Goal: Transaction & Acquisition: Purchase product/service

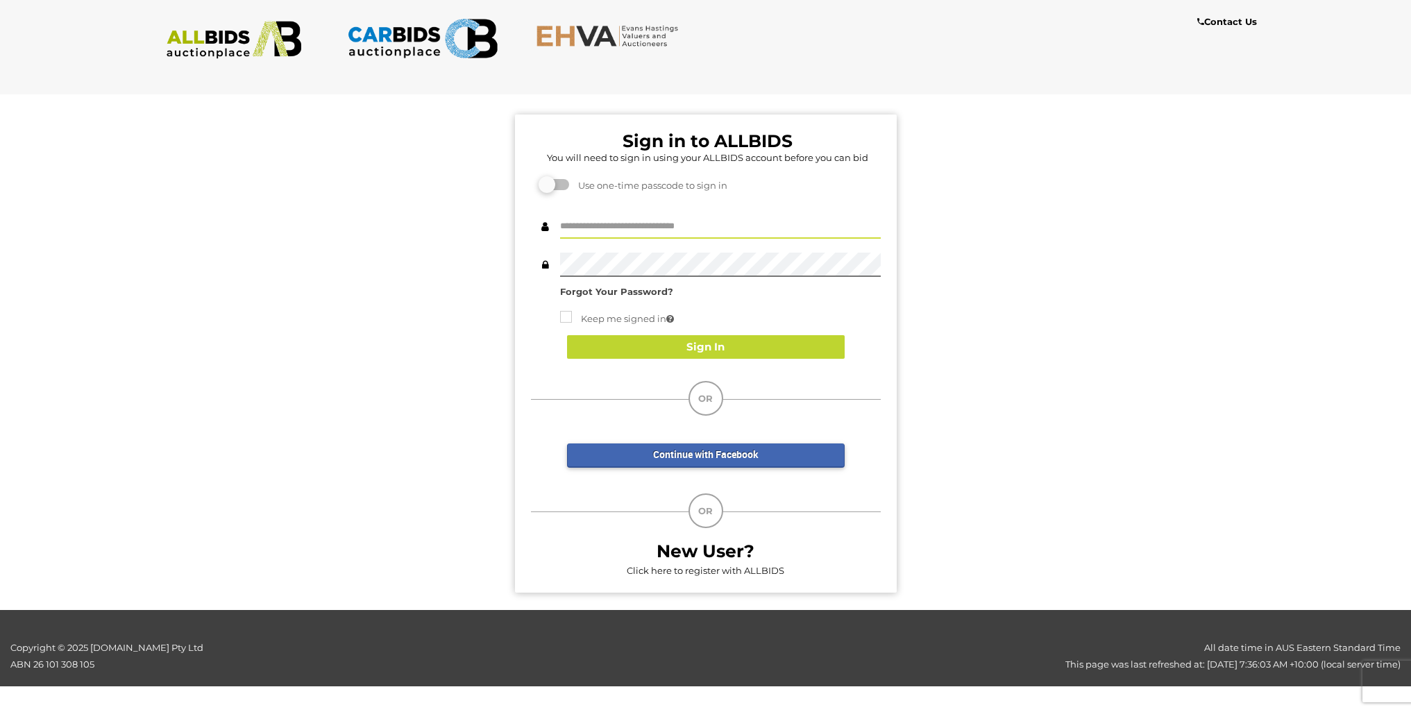
type input "******"
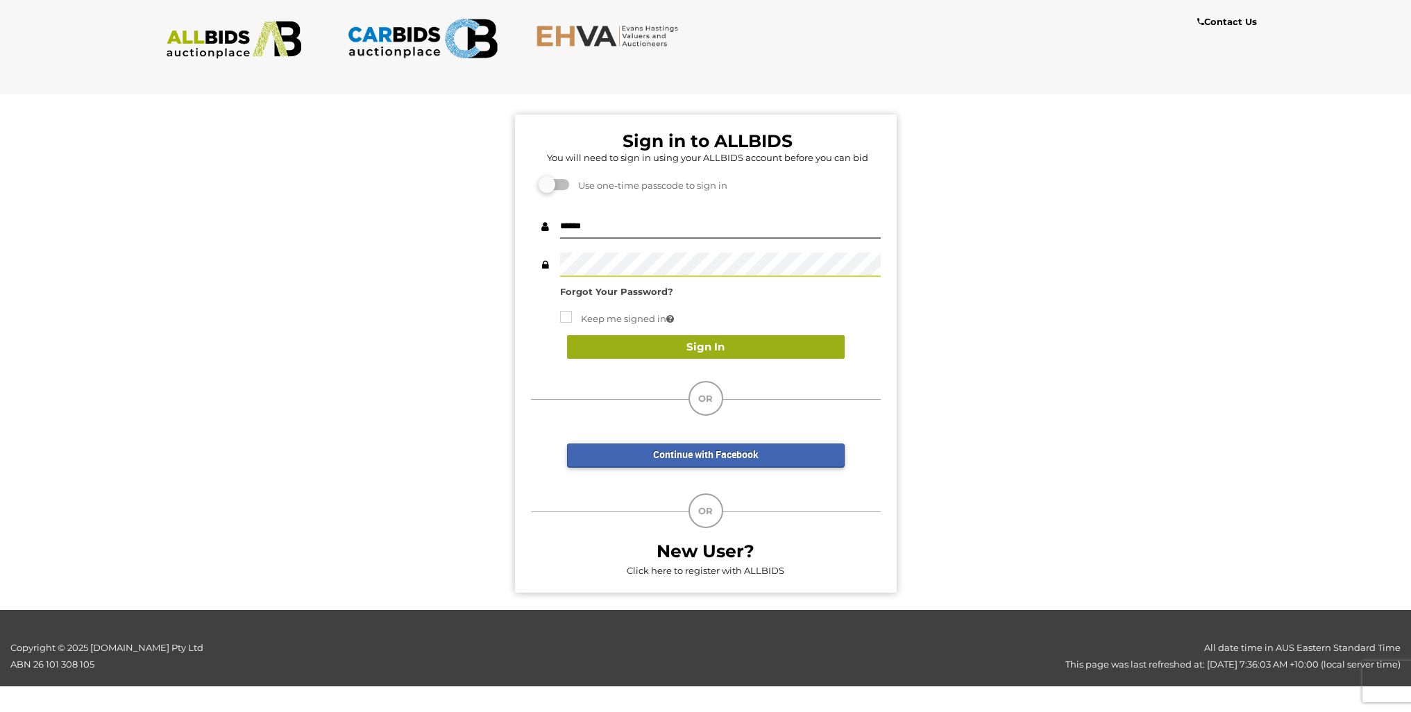
click at [709, 349] on button "Sign In" at bounding box center [706, 347] width 278 height 24
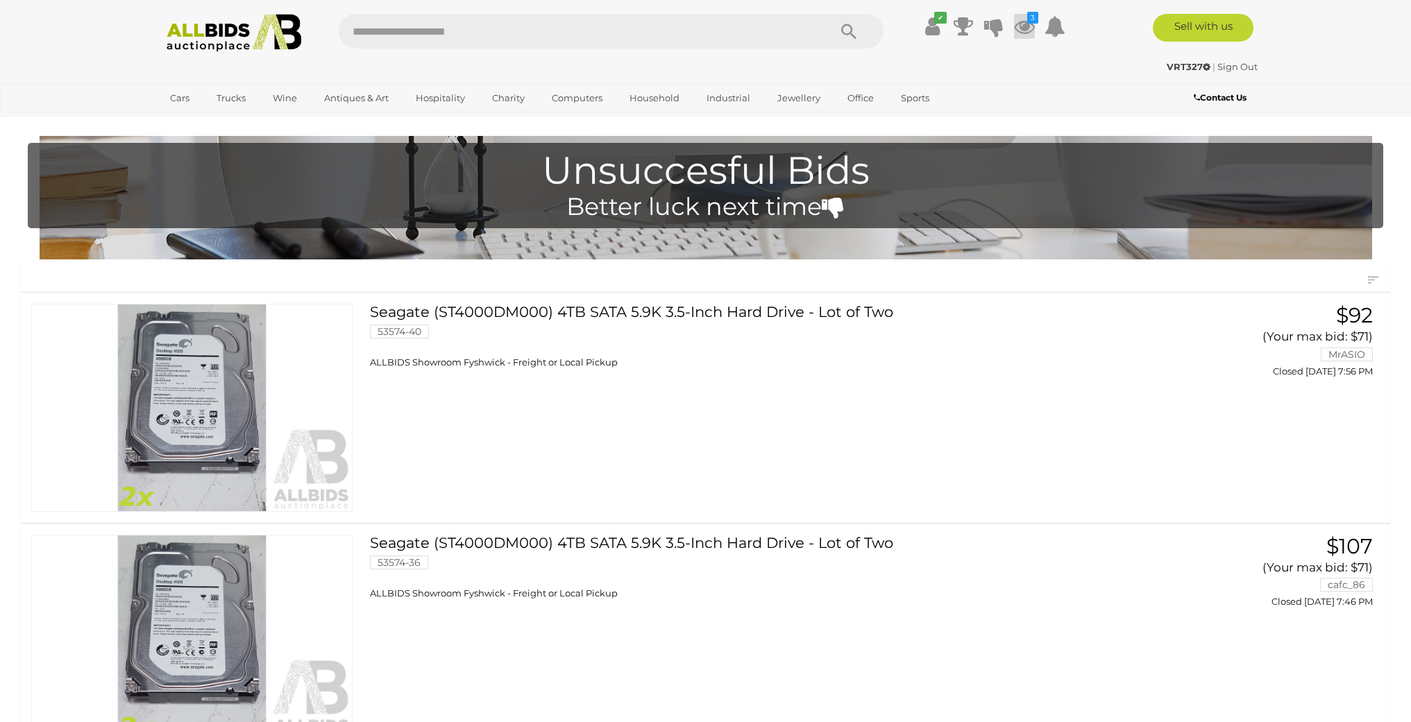
click at [1024, 27] on icon at bounding box center [1024, 26] width 21 height 25
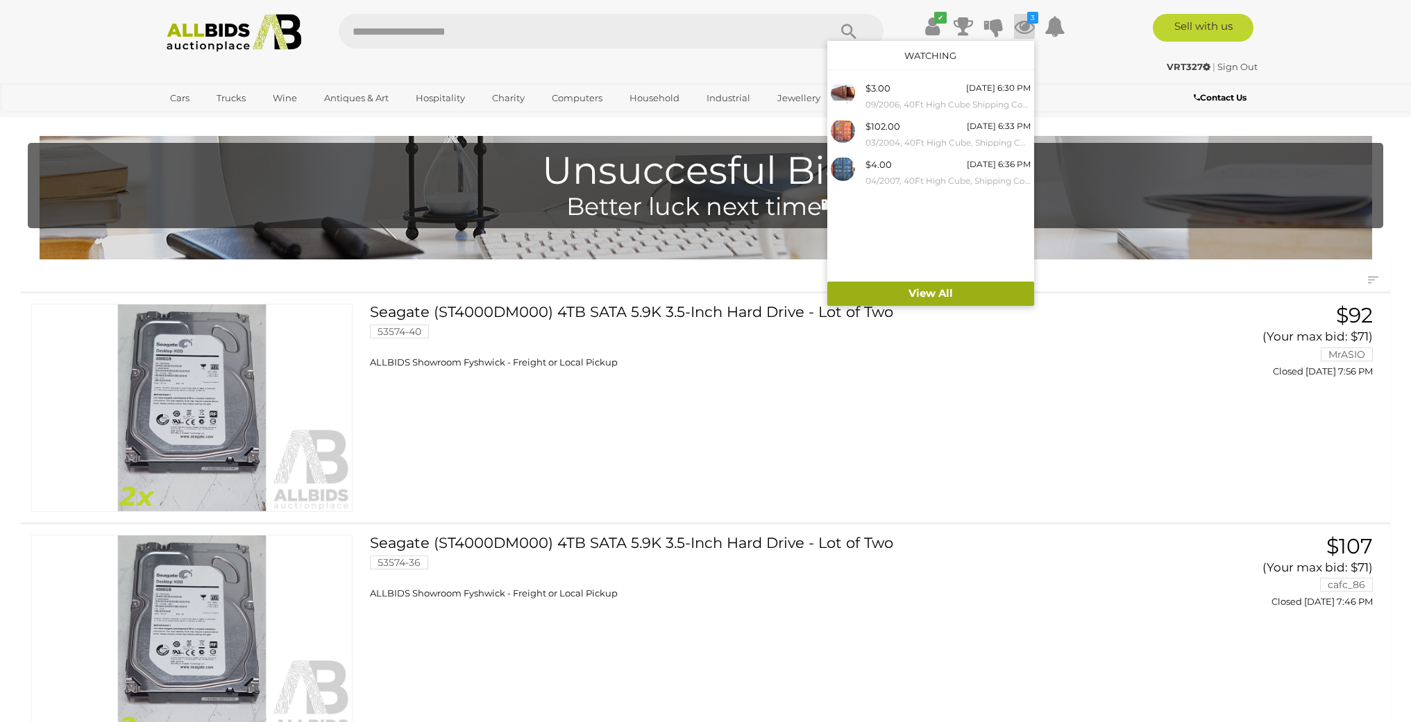
click at [938, 293] on link "View All" at bounding box center [930, 294] width 207 height 24
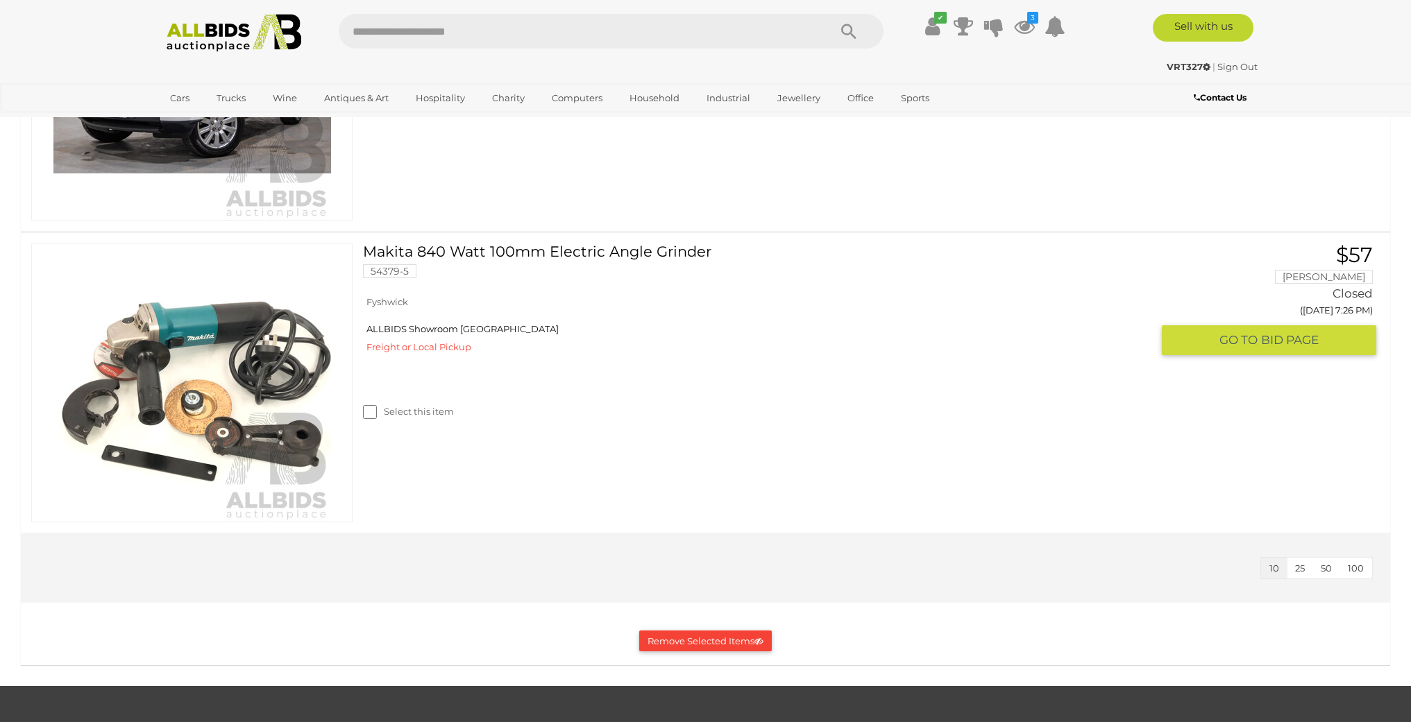
scroll to position [1394, 0]
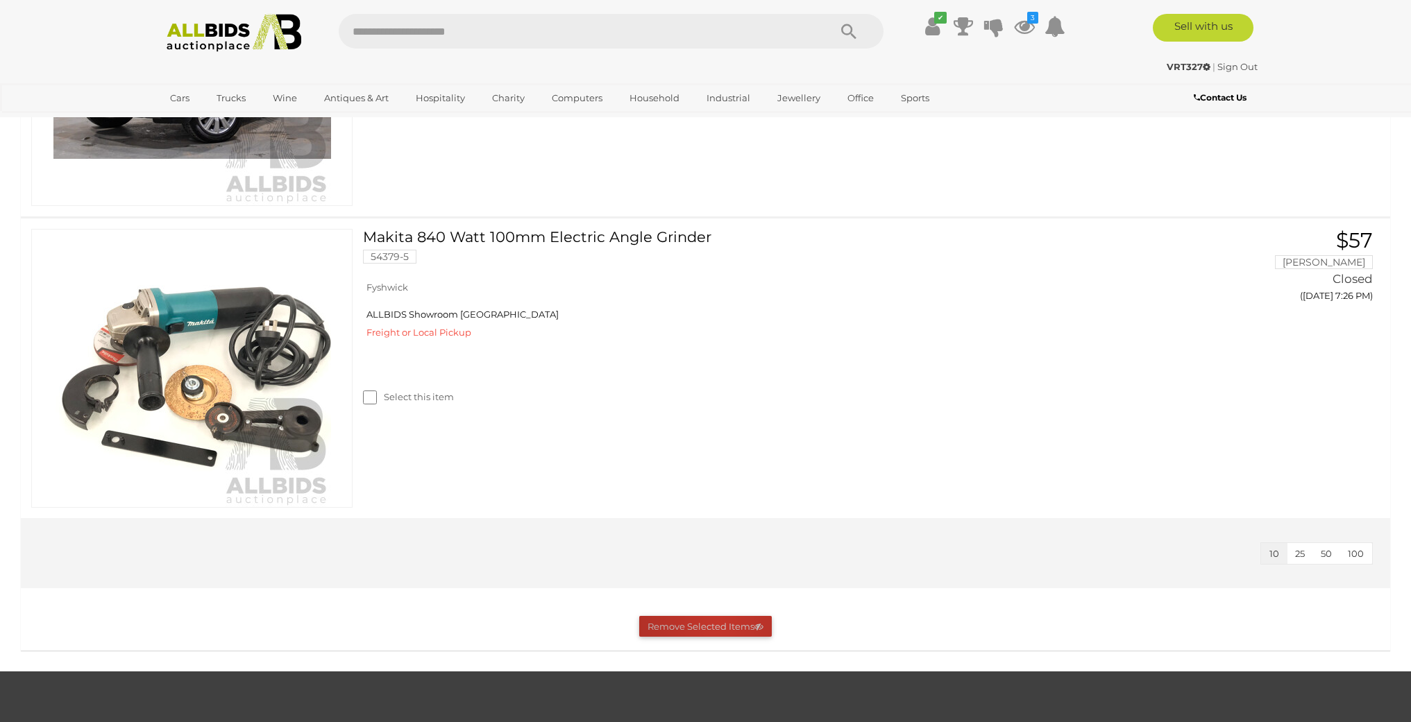
click at [718, 623] on button "Remove Selected Items" at bounding box center [705, 627] width 133 height 22
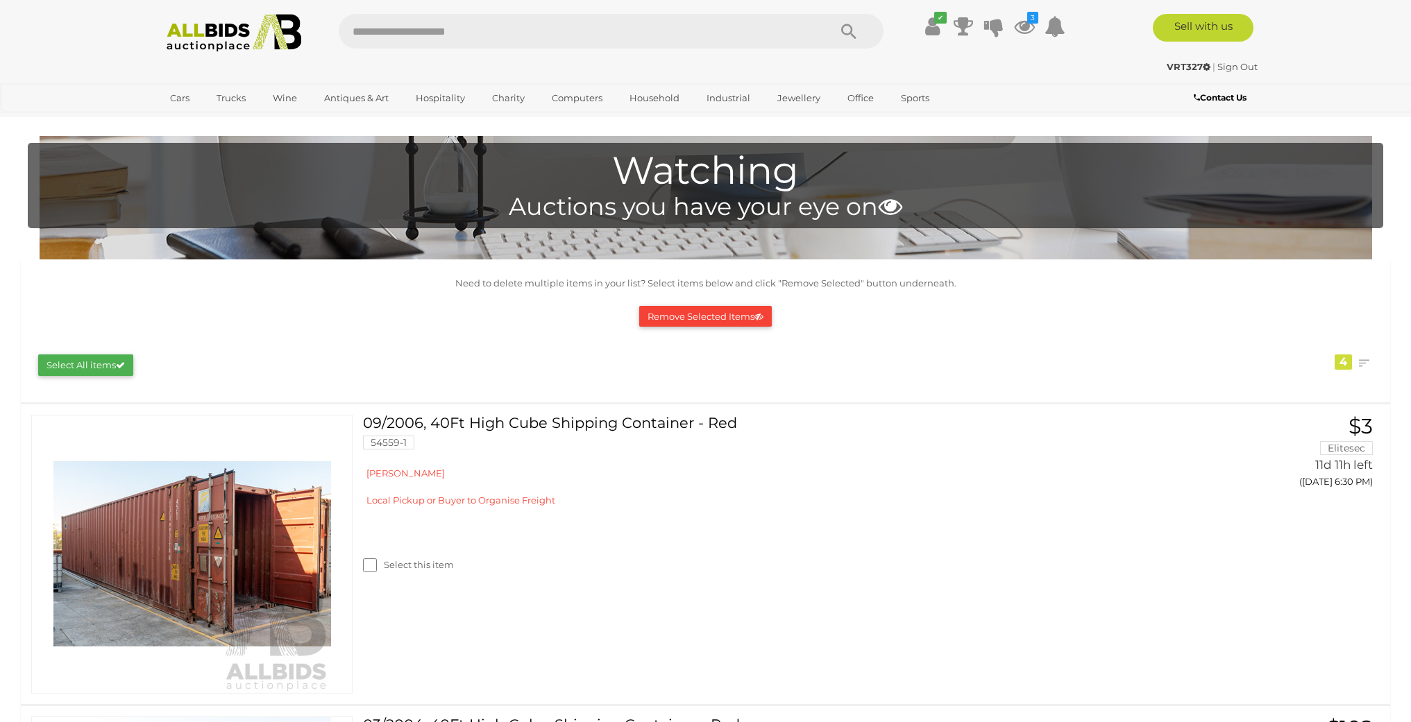
scroll to position [0, 0]
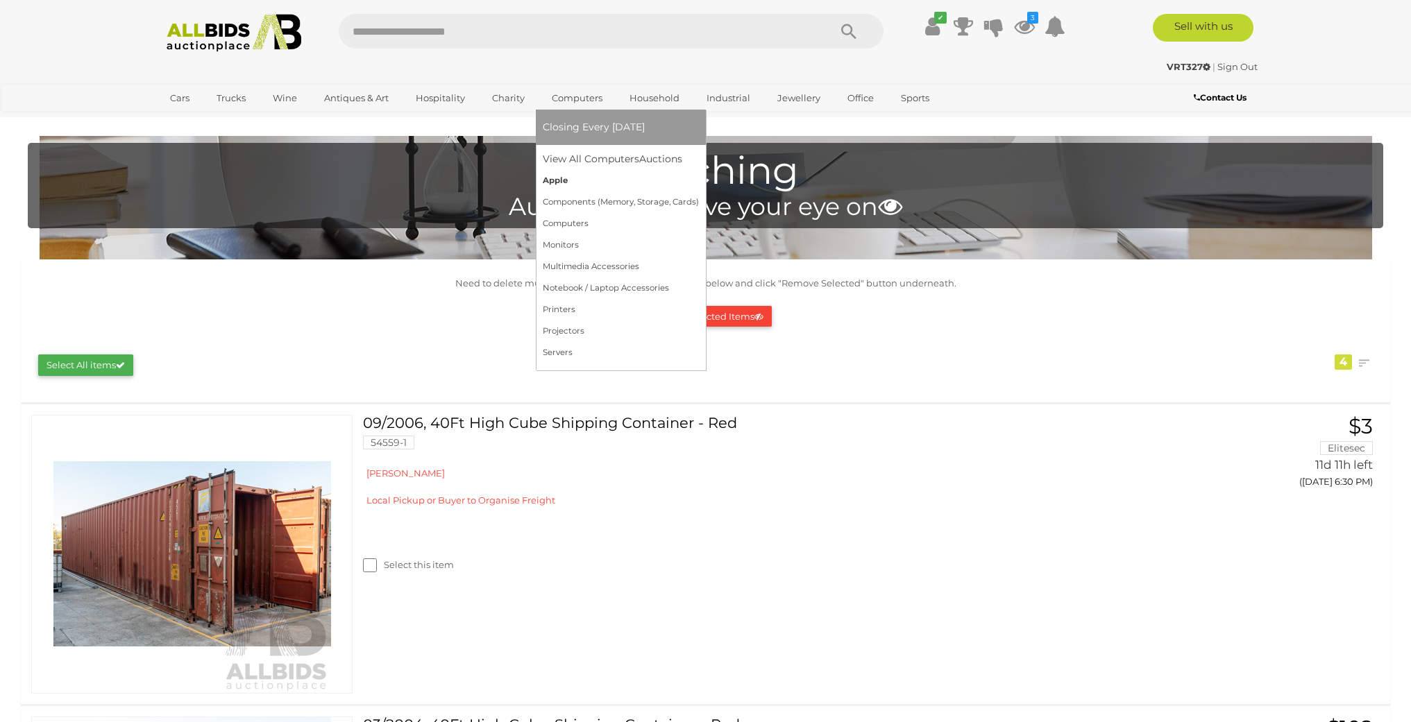
click at [557, 178] on link "Apple" at bounding box center [621, 181] width 156 height 22
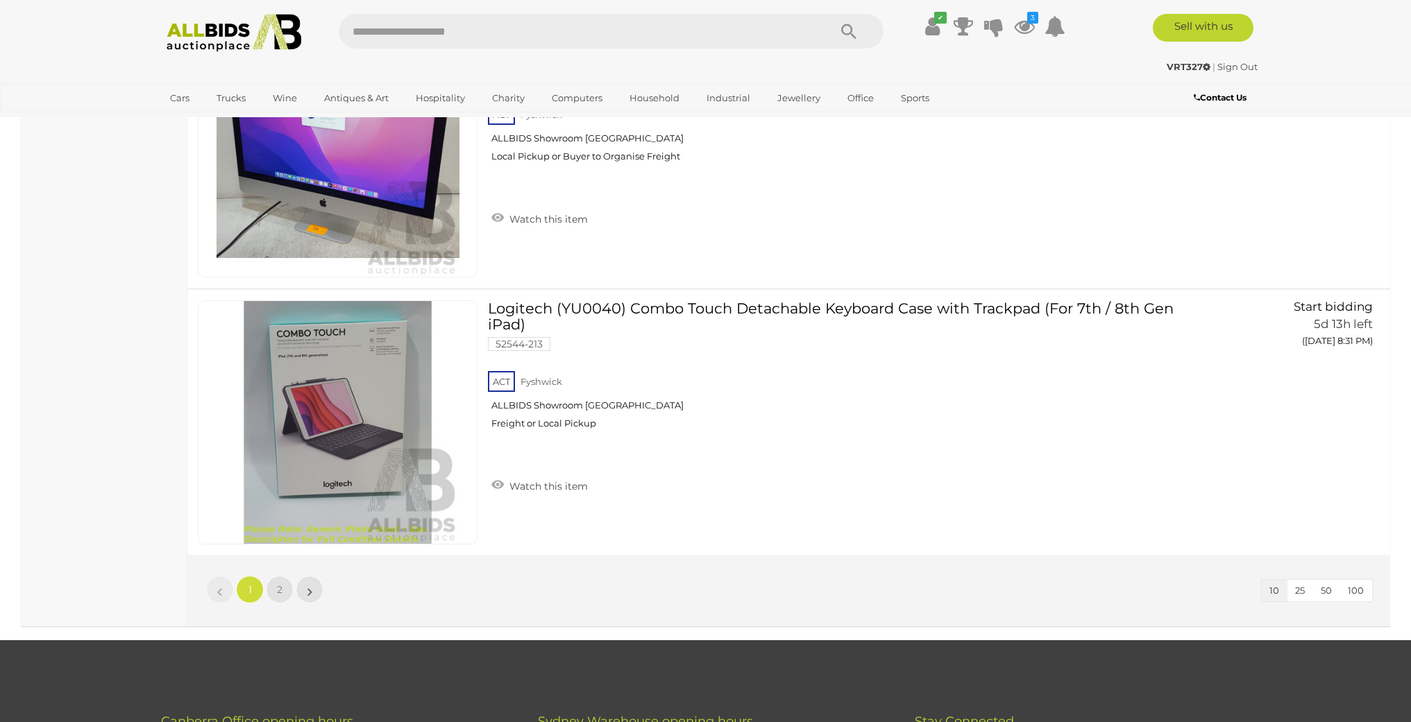
scroll to position [2425, 0]
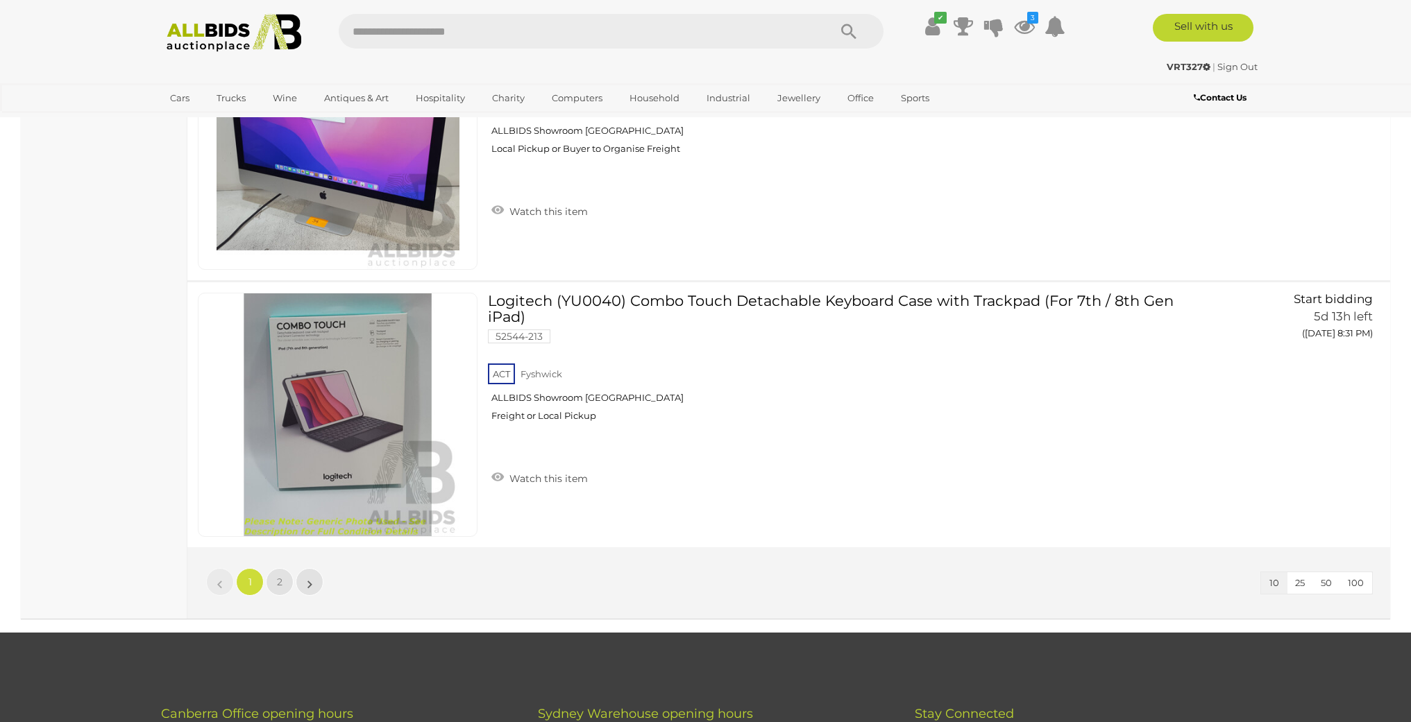
click at [1359, 581] on span "100" at bounding box center [1356, 582] width 16 height 11
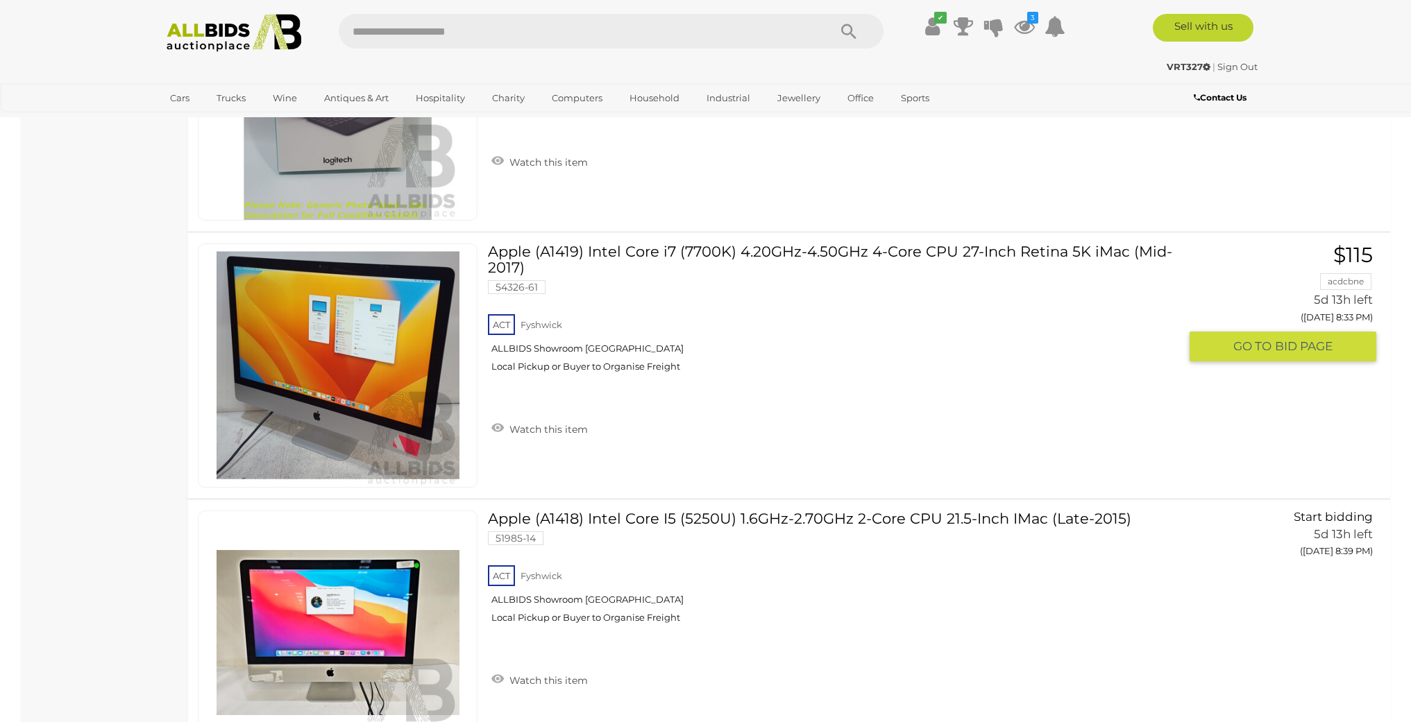
scroll to position [2739, 0]
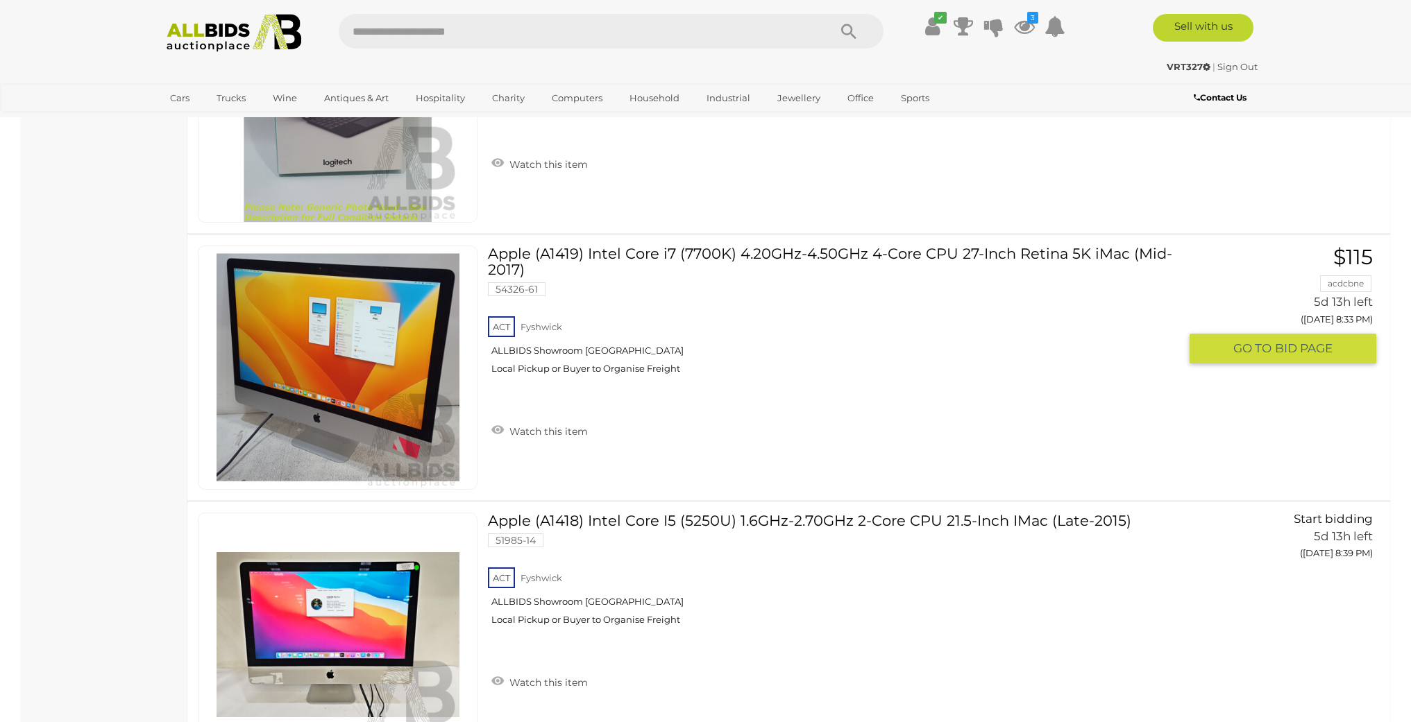
click at [335, 336] on link at bounding box center [338, 368] width 280 height 244
